Goal: Transaction & Acquisition: Subscribe to service/newsletter

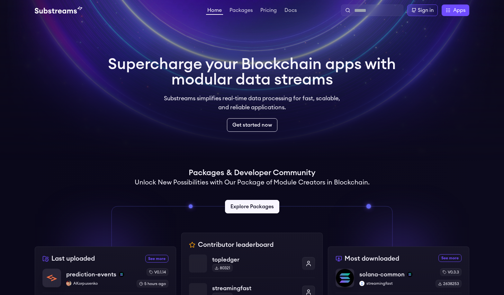
scroll to position [96, 0]
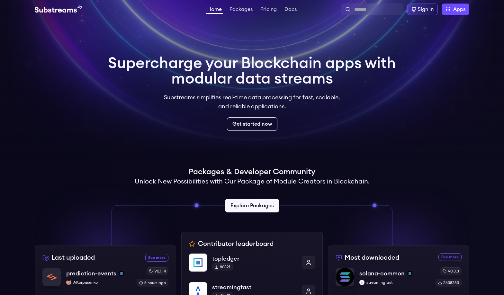
scroll to position [0, 0]
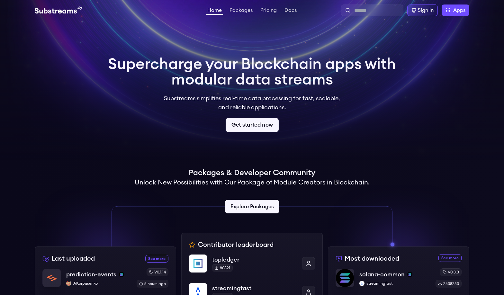
click at [263, 122] on link "Get started now" at bounding box center [252, 125] width 53 height 14
click at [247, 13] on link "Packages" at bounding box center [241, 11] width 26 height 6
click at [270, 10] on link "Pricing" at bounding box center [268, 11] width 19 height 6
